Goal: Find specific page/section: Find specific page/section

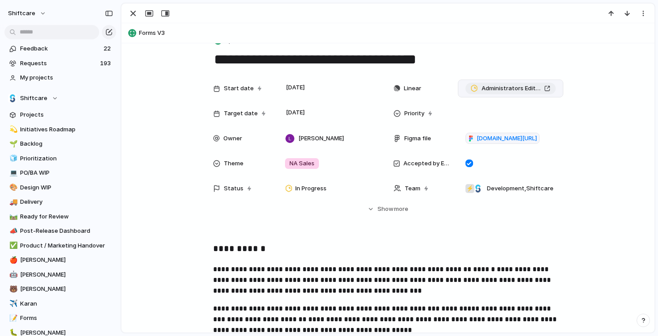
scroll to position [241, 0]
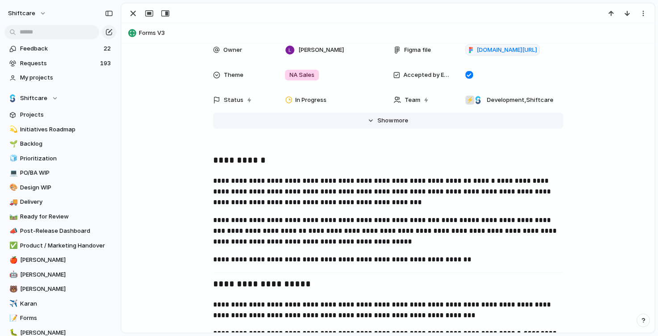
click at [384, 120] on span "Show" at bounding box center [386, 120] width 16 height 9
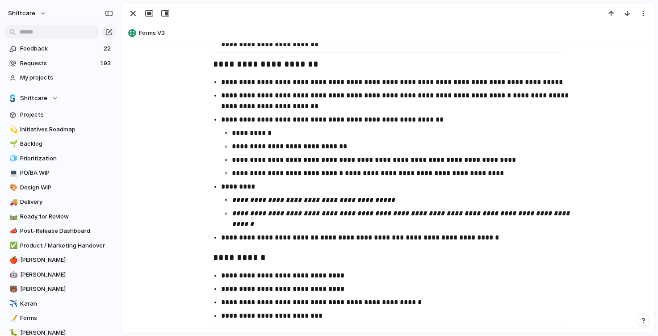
scroll to position [988, 0]
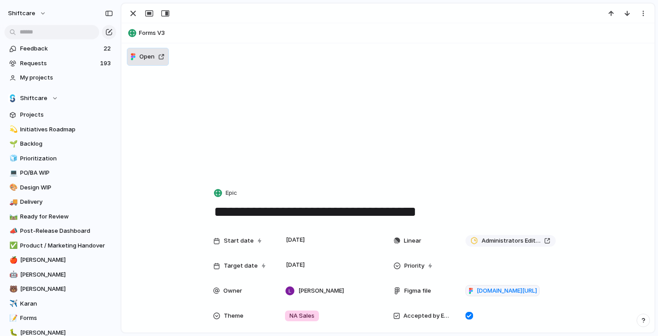
click at [138, 55] on button "Open" at bounding box center [148, 57] width 42 height 18
click at [161, 56] on button "Open" at bounding box center [148, 57] width 42 height 18
click at [163, 56] on button "Open" at bounding box center [148, 57] width 42 height 18
click at [135, 56] on button "Open" at bounding box center [148, 57] width 42 height 18
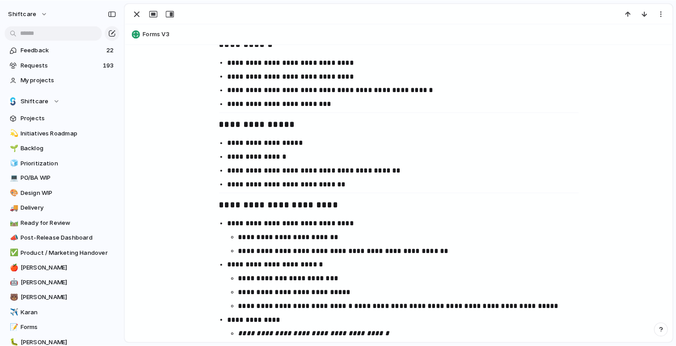
scroll to position [876, 0]
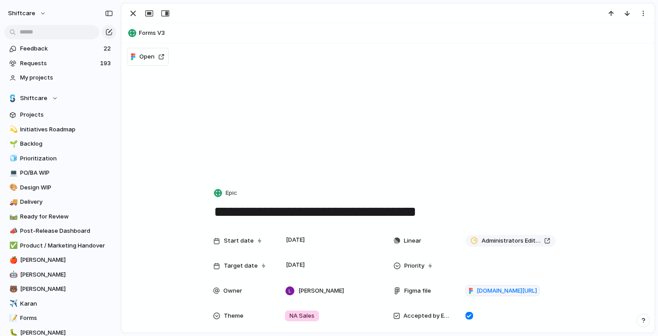
scroll to position [988, 0]
